Goal: Task Accomplishment & Management: Manage account settings

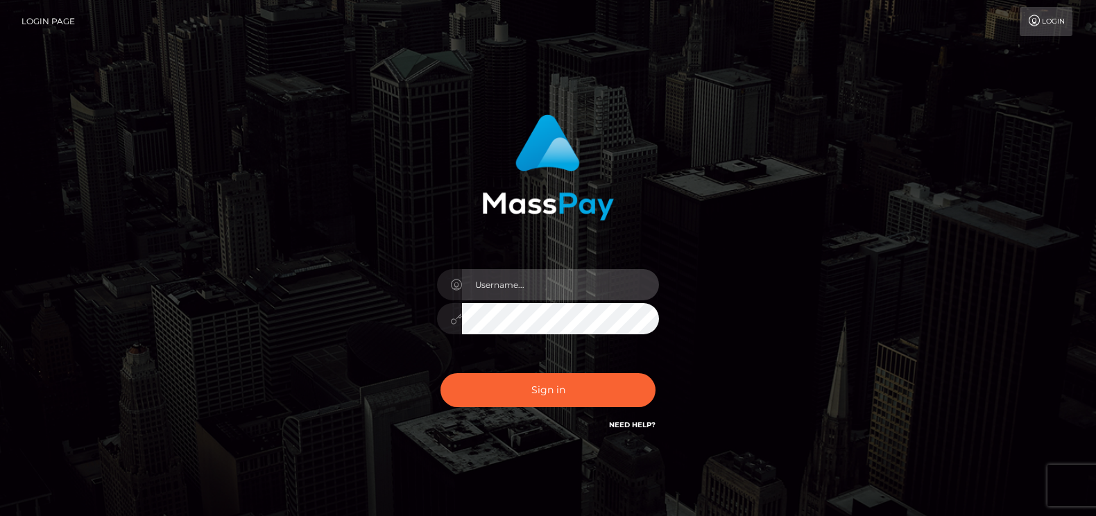
type input "matias.tilia"
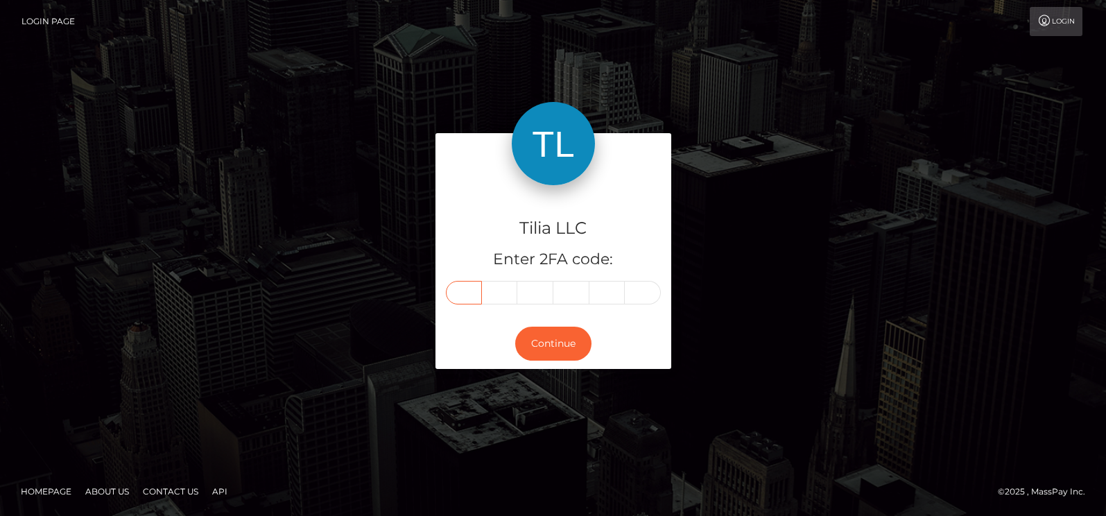
click at [477, 292] on input "text" at bounding box center [464, 293] width 36 height 24
type input "4"
type input "0"
type input "9"
type input "3"
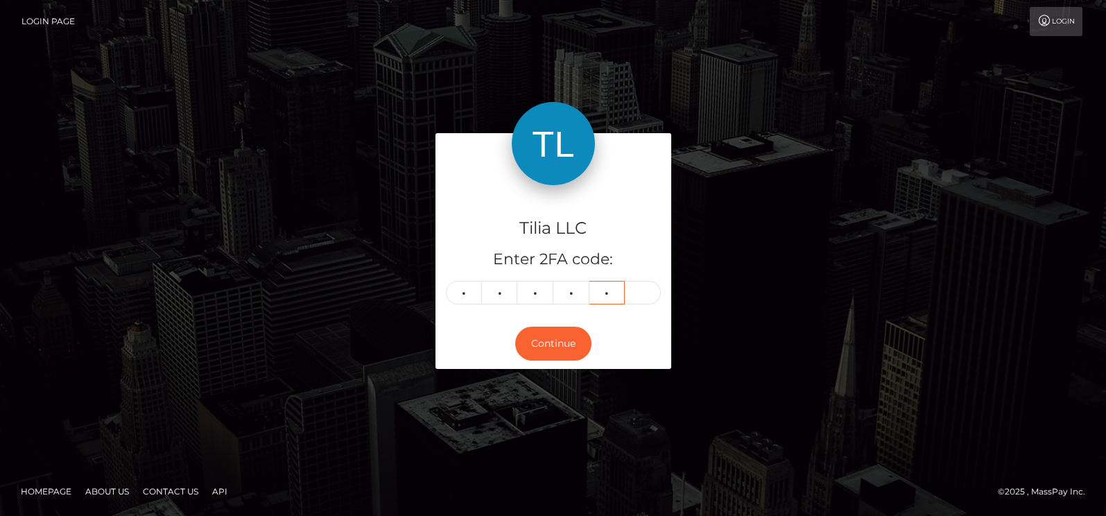
type input "9"
type input "3"
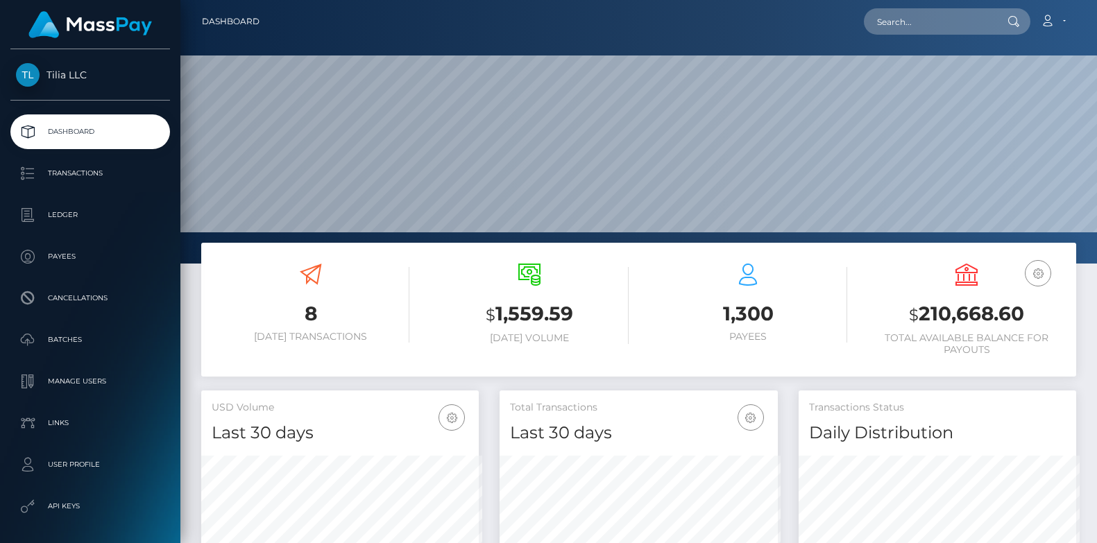
scroll to position [693388, 693356]
